Goal: Find specific page/section

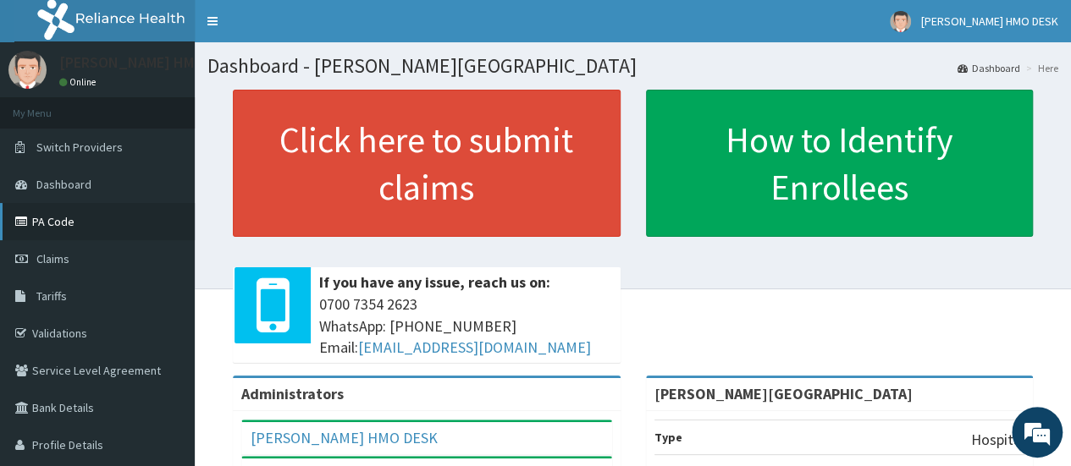
click at [53, 225] on link "PA Code" at bounding box center [97, 221] width 195 height 37
